Goal: Go to known website: Access a specific website the user already knows

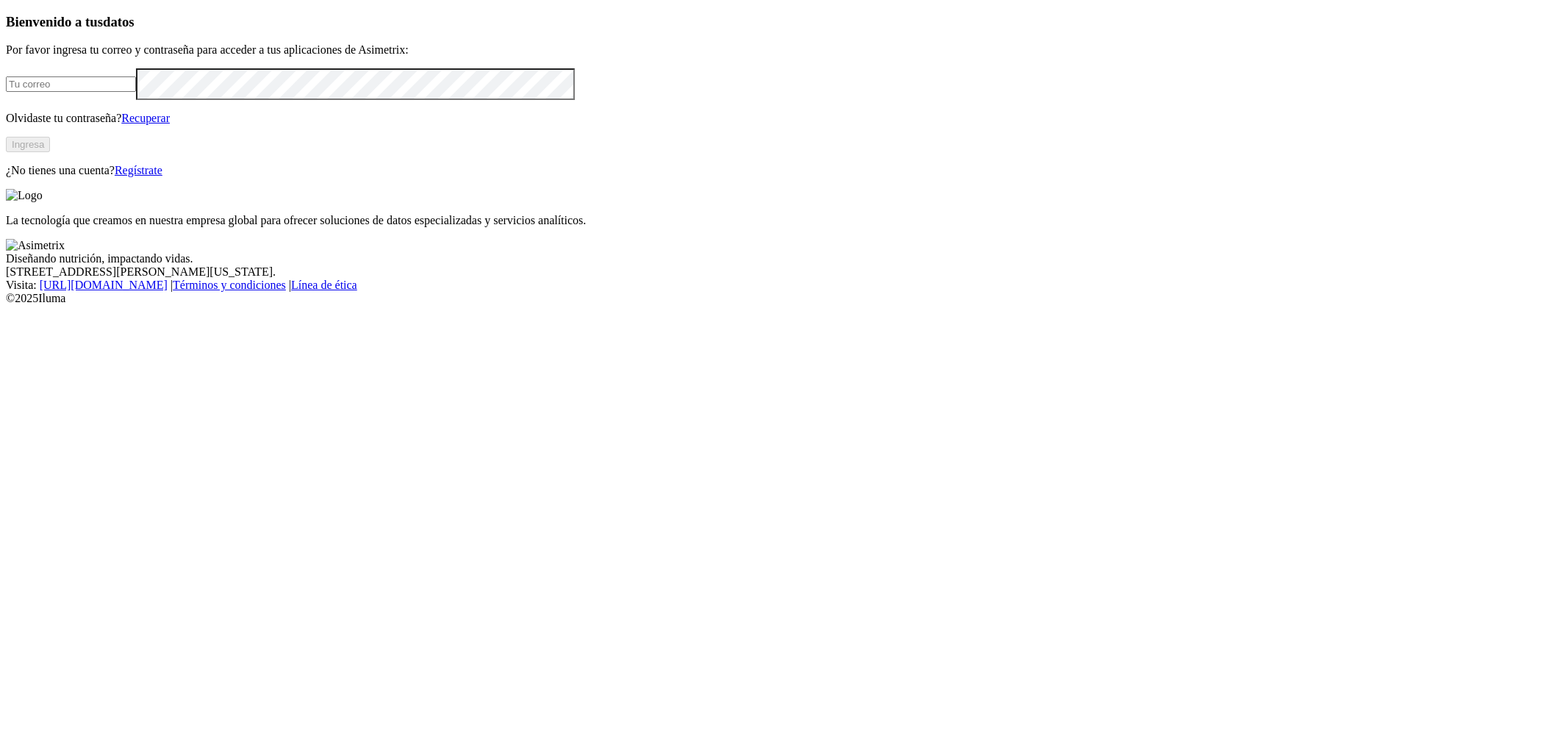
click at [136, 92] on input "email" at bounding box center [71, 84] width 130 height 16
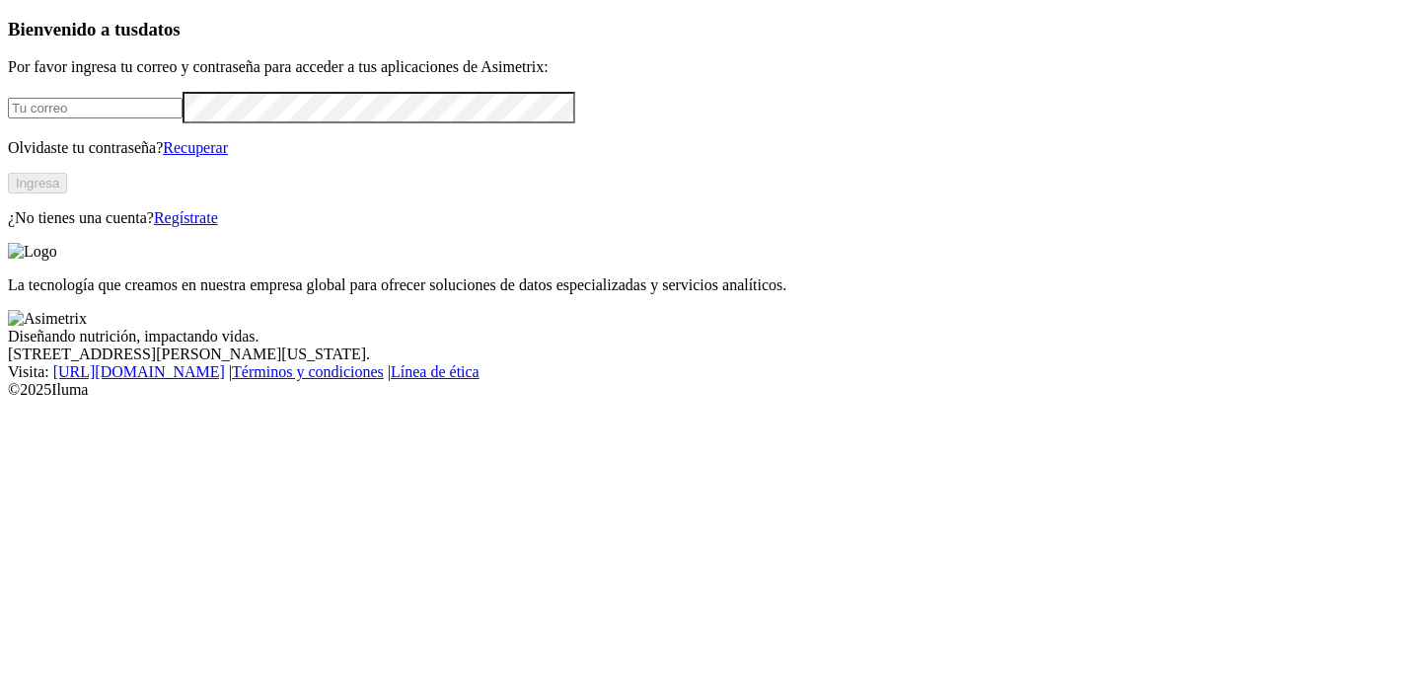
click at [183, 118] on input "email" at bounding box center [95, 108] width 175 height 21
paste input "[PERSON_NAME][EMAIL_ADDRESS][PERSON_NAME][DOMAIN_NAME]"
type input "[PERSON_NAME][EMAIL_ADDRESS][PERSON_NAME][DOMAIN_NAME]"
drag, startPoint x: 0, startPoint y: 345, endPoint x: 28, endPoint y: 342, distance: 27.8
click at [8, 227] on div "Bienvenido a tus datos Por favor ingresa tu correo y contraseña para acceder a …" at bounding box center [701, 123] width 1387 height 208
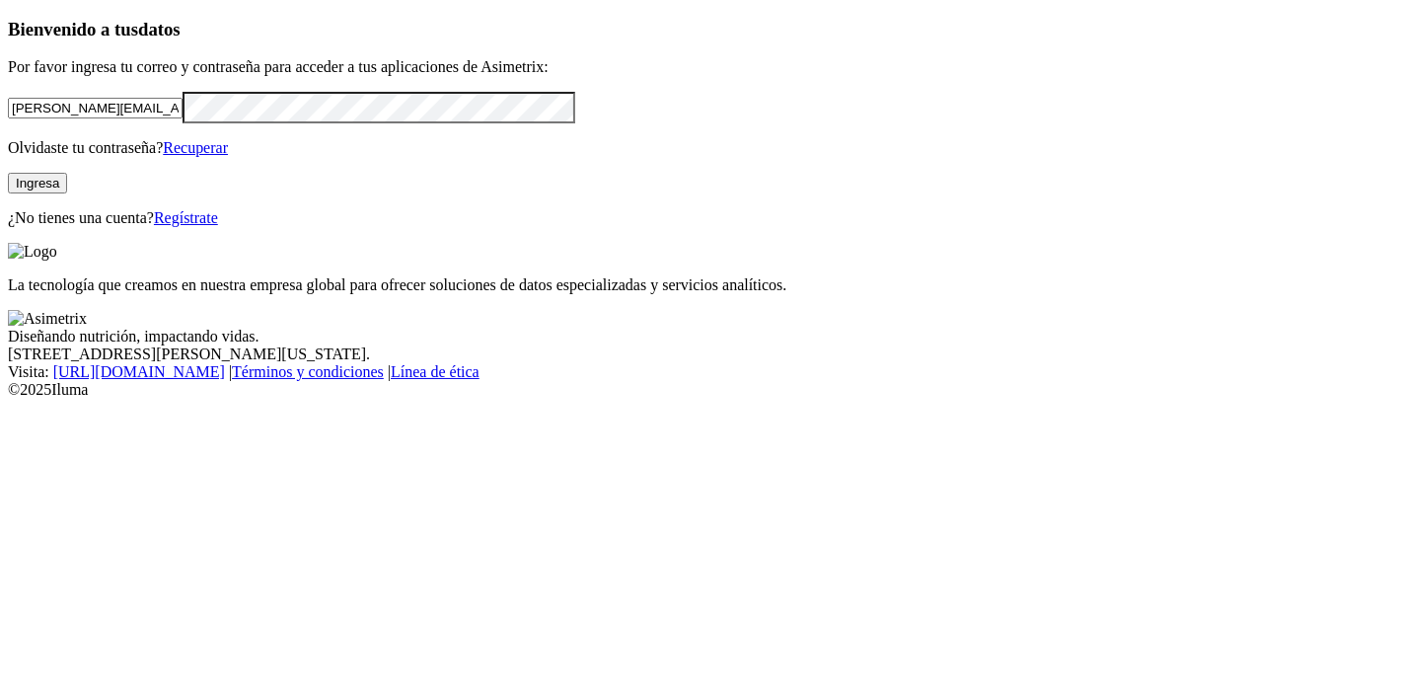
click at [67, 193] on button "Ingresa" at bounding box center [37, 183] width 59 height 21
